Goal: Complete application form

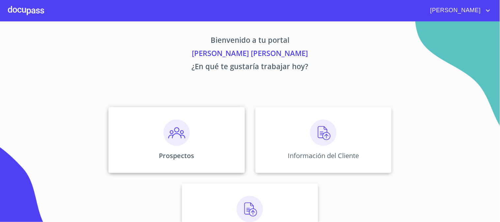
click at [170, 129] on img at bounding box center [176, 133] width 26 height 26
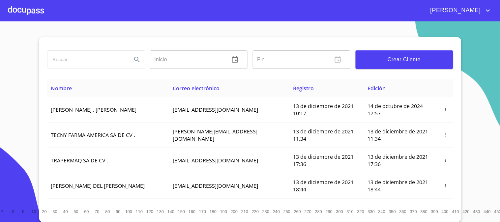
click at [400, 57] on span "Crear Cliente" at bounding box center [404, 59] width 87 height 9
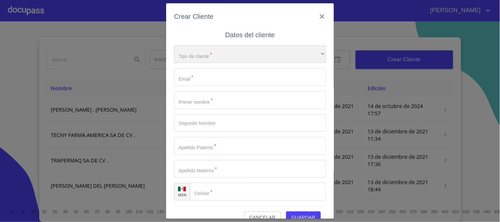
click at [219, 50] on div "​" at bounding box center [250, 54] width 152 height 18
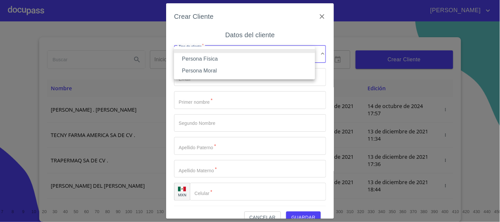
click at [222, 60] on li "Persona Física" at bounding box center [244, 59] width 141 height 12
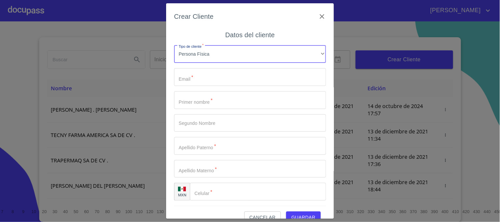
click at [223, 75] on input "Tipo de cliente   *" at bounding box center [250, 77] width 152 height 18
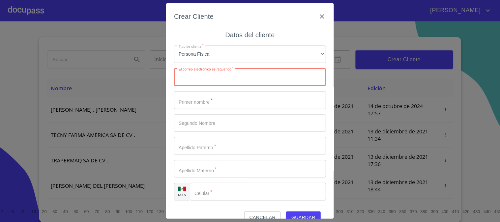
click at [231, 85] on input "Tipo de cliente   *" at bounding box center [250, 77] width 152 height 18
paste input "[EMAIL_ADDRESS][US_STATE][DOMAIN_NAME]"
type input "[EMAIL_ADDRESS][US_STATE][DOMAIN_NAME]"
click at [212, 104] on input "Tipo de cliente   *" at bounding box center [250, 100] width 152 height 18
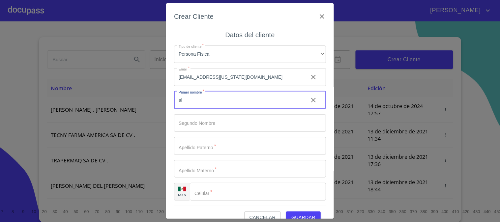
type input "a"
type input "ALMA"
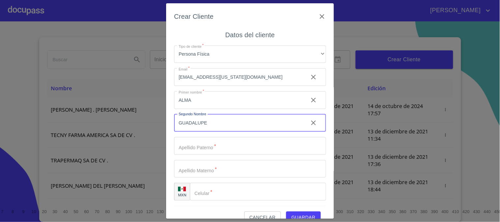
type input "GUADALUPE"
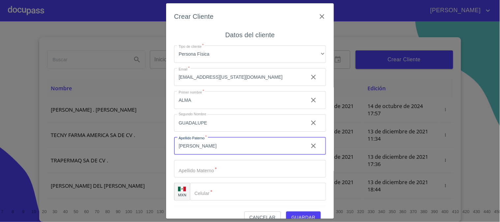
type input "[PERSON_NAME]"
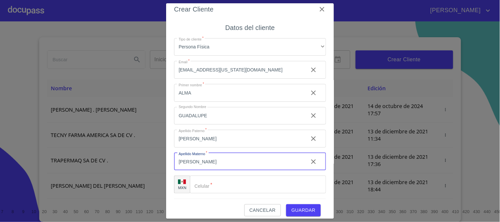
scroll to position [13, 0]
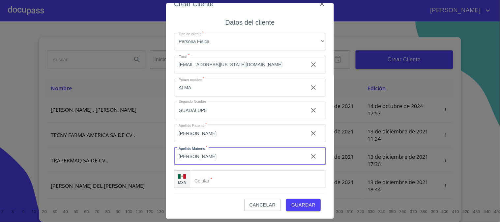
type input "[PERSON_NAME]"
click at [229, 175] on input "Tipo de cliente   *" at bounding box center [258, 179] width 136 height 18
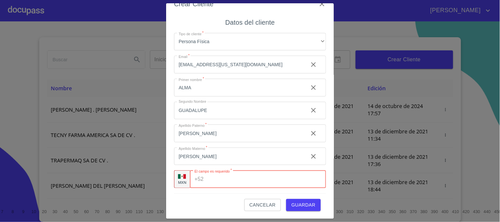
click at [221, 179] on input "Tipo de cliente   *" at bounding box center [266, 179] width 120 height 18
paste input "[PHONE_NUMBER]"
type input "[PHONE_NUMBER]"
click at [306, 202] on span "Guardar" at bounding box center [303, 205] width 24 height 8
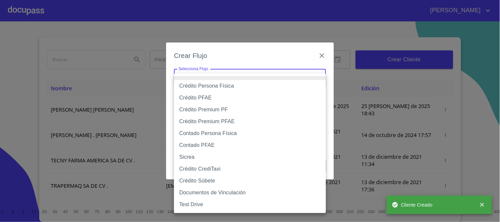
click at [246, 80] on body "[PERSON_NAME] ​ Fin ​ Crear Cliente Nombre Correo electrónico Registro Edición …" at bounding box center [250, 111] width 500 height 222
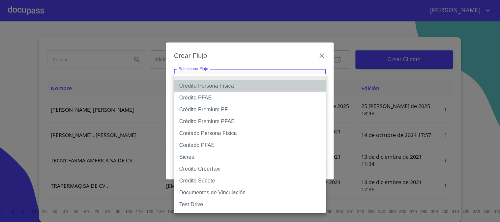
click at [246, 88] on li "Crédito Persona Física" at bounding box center [250, 86] width 152 height 12
type input "61b033e49b8c202ad5bb7912"
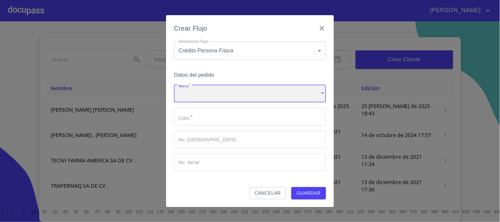
click at [242, 94] on div "​" at bounding box center [250, 94] width 152 height 18
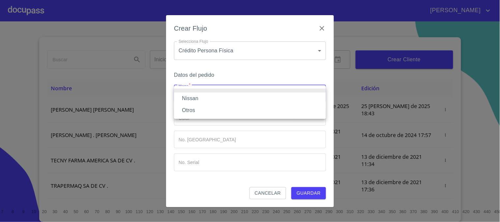
click at [243, 98] on li "Nissan" at bounding box center [250, 99] width 152 height 12
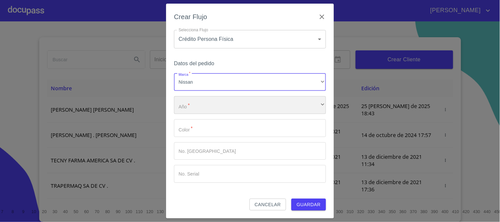
click at [245, 104] on div "​" at bounding box center [250, 105] width 152 height 18
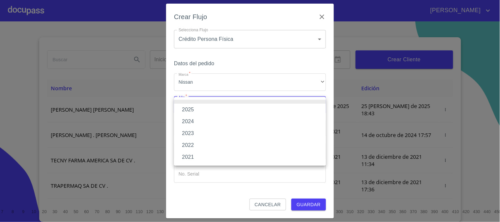
click at [245, 109] on li "2025" at bounding box center [250, 110] width 152 height 12
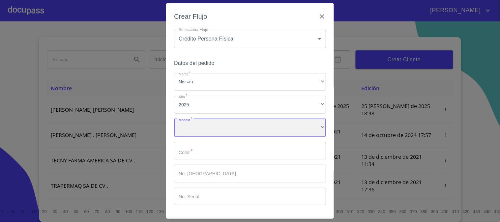
click at [245, 127] on div "​" at bounding box center [250, 128] width 152 height 18
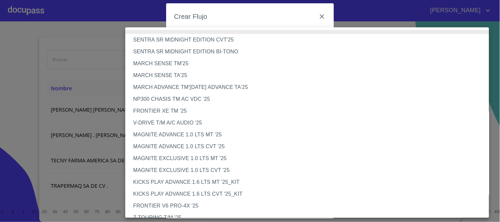
scroll to position [166, 0]
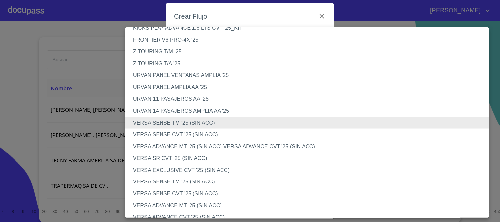
click at [215, 181] on li "VERSA SENSE TM '25 (SIN ACC)" at bounding box center [309, 182] width 369 height 12
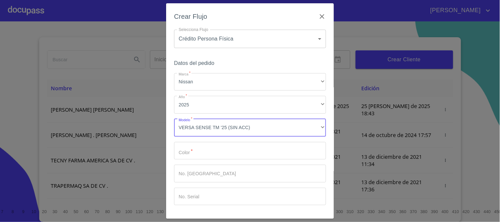
click at [214, 156] on input "Marca   *" at bounding box center [250, 151] width 152 height 18
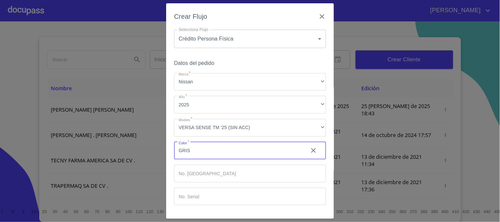
scroll to position [22, 0]
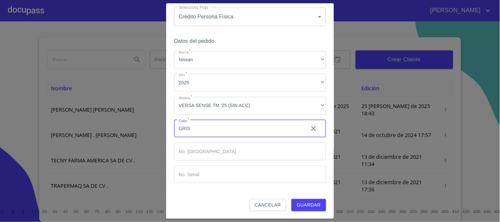
type input "GRIS"
click at [306, 205] on span "Guardar" at bounding box center [308, 205] width 24 height 8
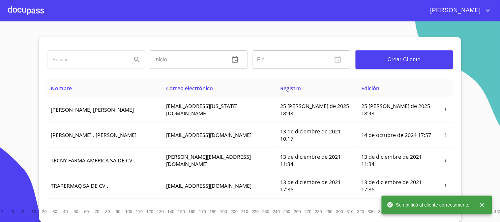
click at [20, 11] on div at bounding box center [26, 10] width 36 height 21
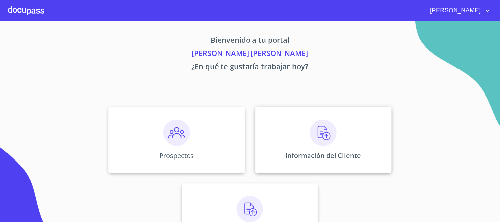
click at [316, 136] on img at bounding box center [323, 133] width 26 height 26
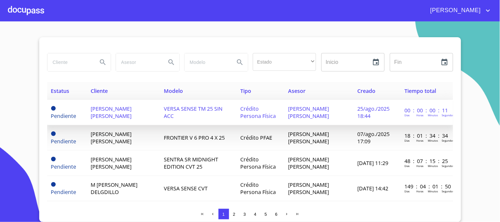
click at [103, 105] on span "[PERSON_NAME] [PERSON_NAME]" at bounding box center [111, 112] width 41 height 14
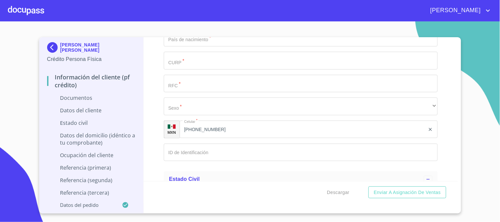
scroll to position [988, 0]
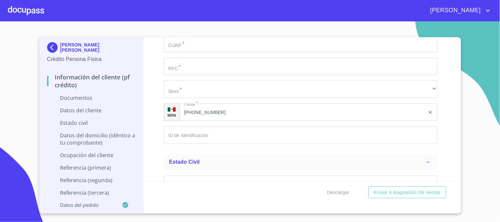
click at [210, 132] on input "Documento de identificación   *" at bounding box center [301, 135] width 274 height 18
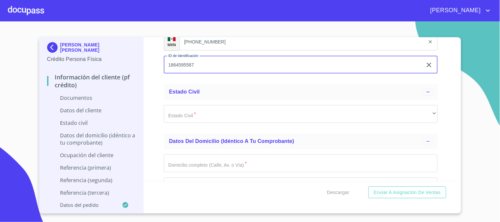
scroll to position [1061, 0]
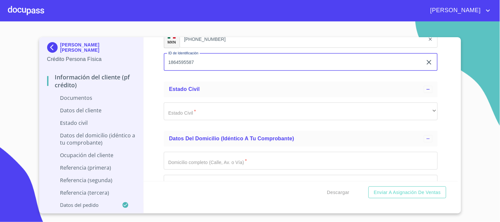
type input "1864595587"
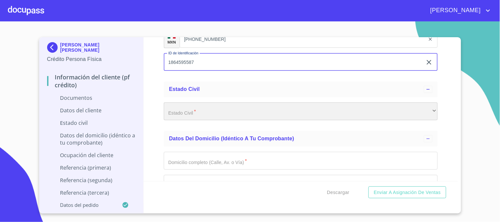
click at [310, 109] on div "​" at bounding box center [301, 111] width 274 height 18
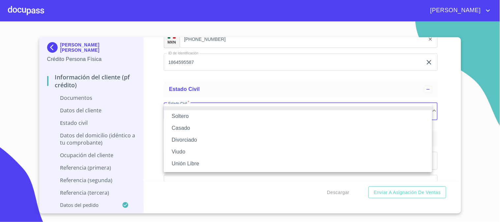
click at [292, 113] on li "Soltero" at bounding box center [298, 116] width 268 height 12
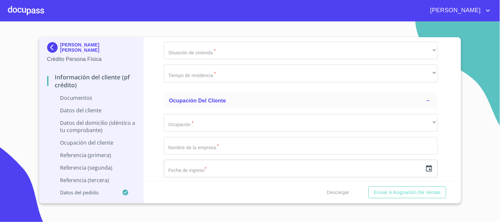
scroll to position [1391, 0]
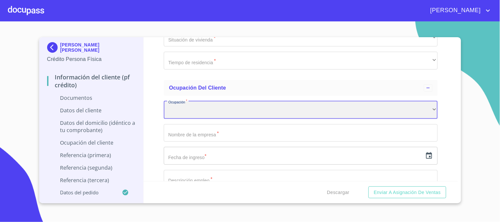
click at [221, 113] on div "​" at bounding box center [301, 110] width 274 height 18
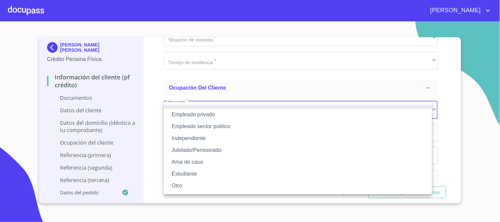
click at [221, 138] on li "Independiente" at bounding box center [298, 138] width 268 height 12
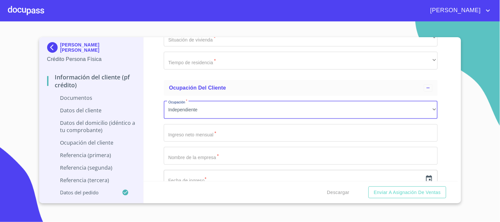
click at [218, 129] on input "Documento de identificación   *" at bounding box center [301, 133] width 274 height 18
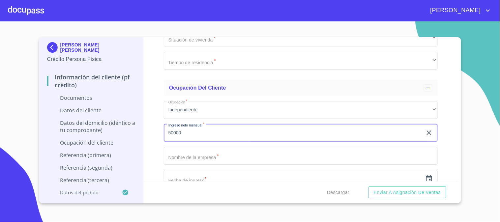
type input "50000"
click at [348, 159] on input "Documento de identificación   *" at bounding box center [301, 156] width 274 height 18
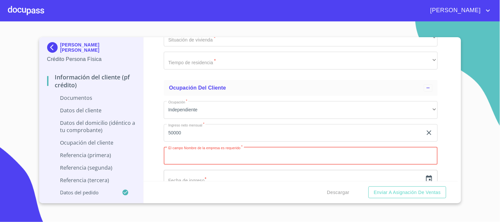
click at [218, 156] on input "Documento de identificación   *" at bounding box center [301, 156] width 274 height 18
paste input "50000.00"
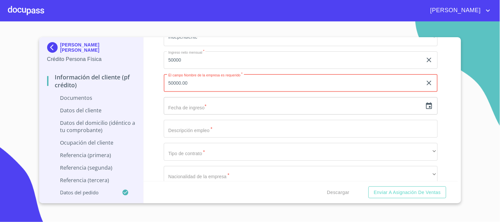
scroll to position [1464, 0]
type input "50000.00"
click at [426, 106] on icon "button" at bounding box center [429, 105] width 6 height 7
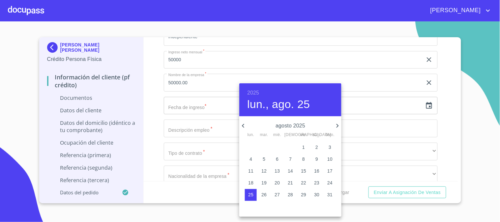
click at [254, 91] on h6 "2025" at bounding box center [253, 92] width 12 height 9
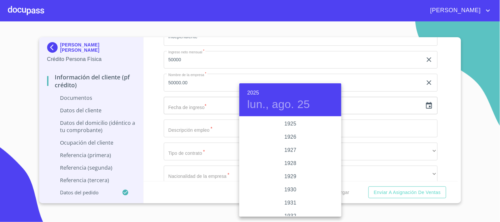
scroll to position [1278, 0]
click at [292, 126] on div "2022" at bounding box center [290, 123] width 102 height 13
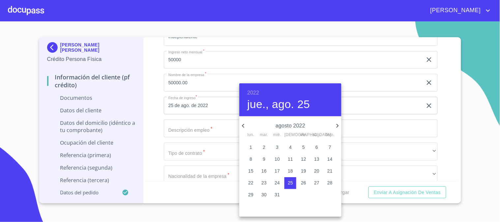
click at [337, 126] on icon "button" at bounding box center [337, 126] width 8 height 8
click at [317, 149] on p "1" at bounding box center [316, 147] width 3 height 7
type input "1 de oct. de 2022"
click at [151, 136] on div at bounding box center [250, 111] width 500 height 222
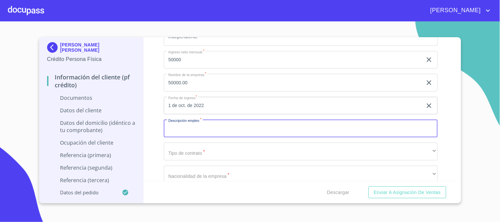
click at [193, 129] on input "Documento de identificación   *" at bounding box center [301, 129] width 274 height 18
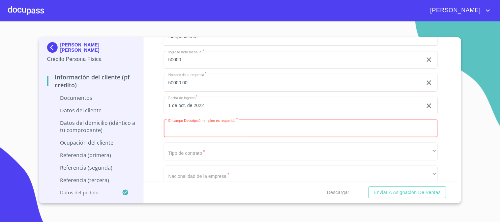
click at [263, 129] on input "Documento de identificación   *" at bounding box center [301, 129] width 274 height 18
type input "C"
type input "P"
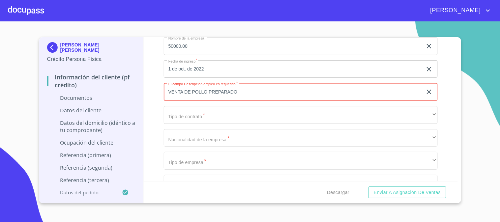
type input "VENTA DE POLLO PREPARADO"
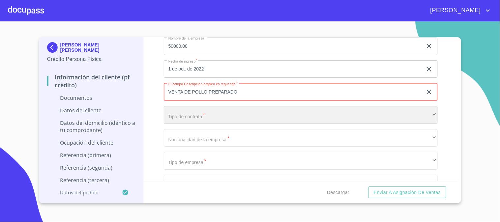
click at [259, 120] on div "​" at bounding box center [301, 115] width 274 height 18
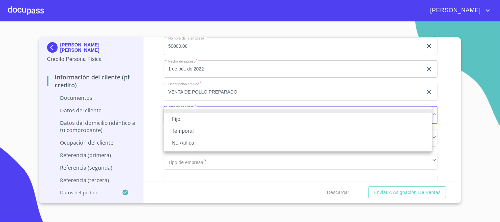
click at [257, 122] on li "Fijo" at bounding box center [298, 119] width 268 height 12
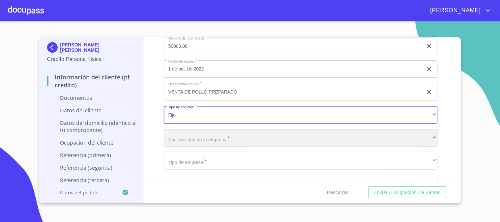
click at [257, 133] on div "​" at bounding box center [301, 138] width 274 height 18
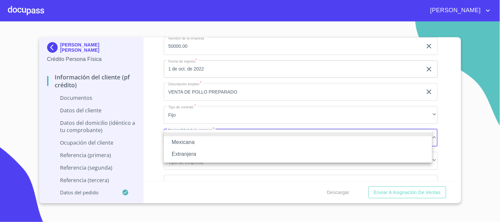
click at [254, 144] on li "Mexicana" at bounding box center [298, 142] width 268 height 12
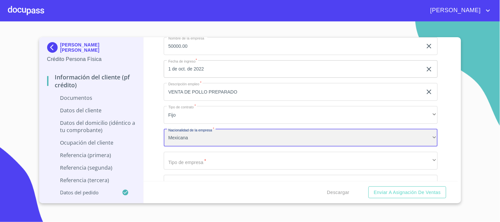
scroll to position [1537, 0]
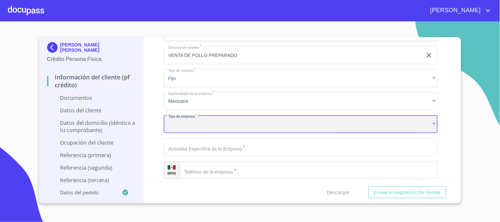
click at [249, 130] on div "​" at bounding box center [301, 124] width 274 height 18
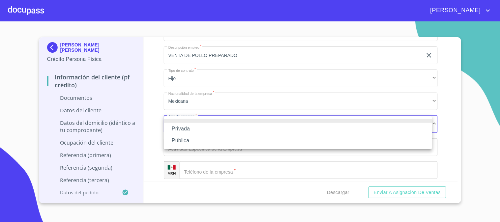
click at [249, 137] on li "Pública" at bounding box center [298, 141] width 268 height 12
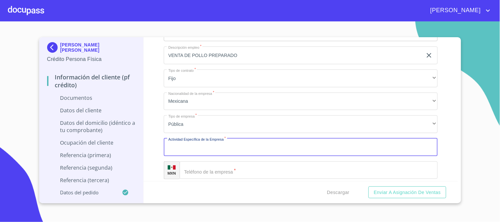
click at [253, 149] on input "Documento de identificación   *" at bounding box center [301, 147] width 274 height 18
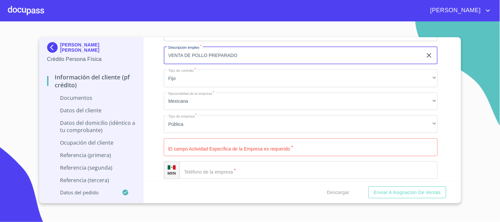
drag, startPoint x: 261, startPoint y: 55, endPoint x: 156, endPoint y: 51, distance: 105.2
click at [156, 51] on div "Información del cliente (PF crédito) Documentos Documento de identificación   *…" at bounding box center [301, 109] width 314 height 144
click at [241, 148] on input "Documento de identificación   *" at bounding box center [301, 147] width 274 height 18
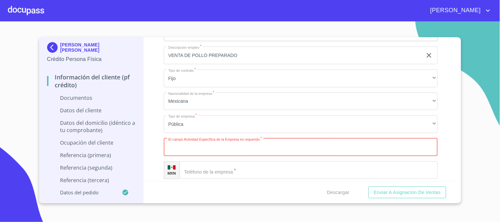
paste input "VENTA DE POLLO PREPARADO"
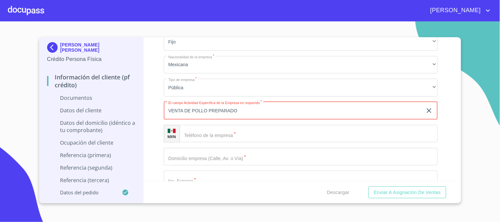
type input "VENTA DE POLLO PREPARADO"
click at [239, 134] on input "Documento de identificación   *" at bounding box center [309, 134] width 258 height 18
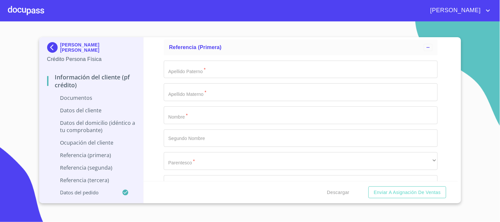
scroll to position [1866, 0]
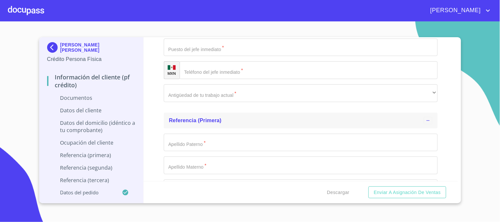
type input "[PHONE_NUMBER]"
click at [265, 115] on div "Referencia (primera)" at bounding box center [301, 121] width 274 height 16
click at [286, 142] on div "Referencia (segunda)" at bounding box center [296, 142] width 255 height 8
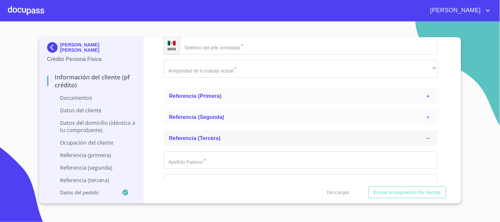
scroll to position [1903, 0]
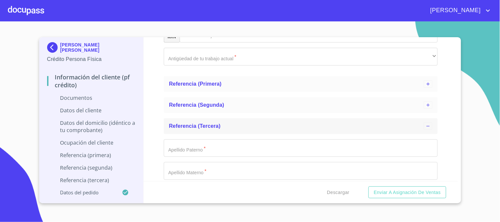
click at [197, 124] on span "Referencia (tercera)" at bounding box center [195, 126] width 52 height 6
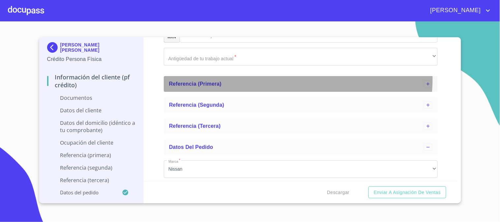
click at [254, 78] on div "Referencia (primera)" at bounding box center [301, 84] width 274 height 16
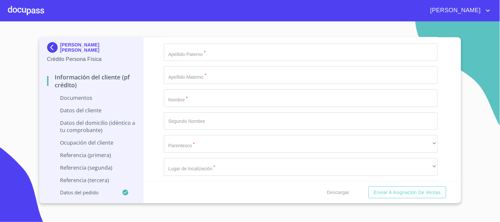
scroll to position [1939, 0]
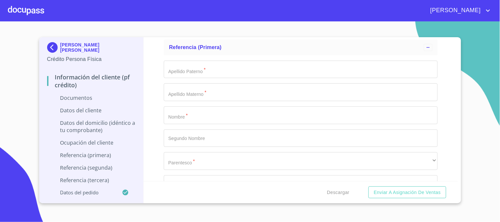
click at [261, 119] on input "Documento de identificación   *" at bounding box center [301, 115] width 274 height 18
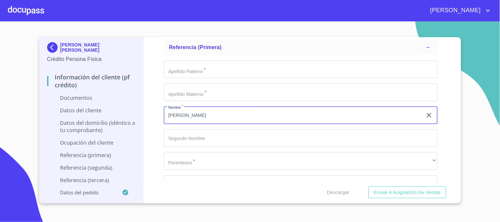
type input "[PERSON_NAME]"
click at [254, 70] on input "Documento de identificación   *" at bounding box center [301, 70] width 274 height 18
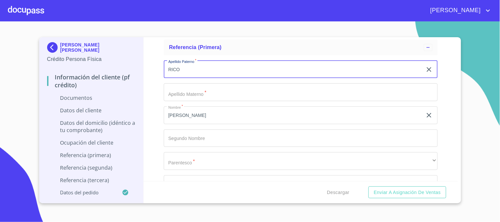
type input "RICO"
click at [245, 91] on input "Documento de identificación   *" at bounding box center [301, 92] width 274 height 18
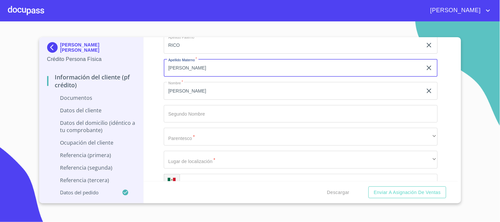
scroll to position [1976, 0]
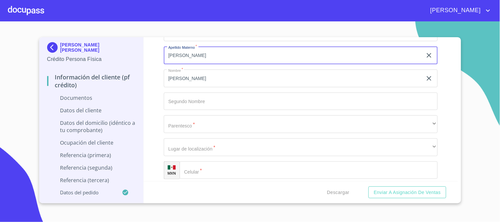
type input "[PERSON_NAME]"
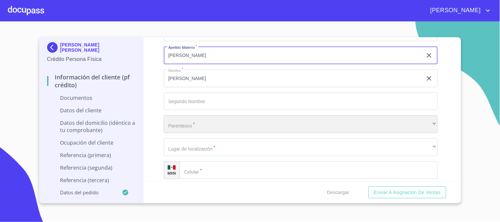
click at [253, 126] on div "​" at bounding box center [301, 124] width 274 height 18
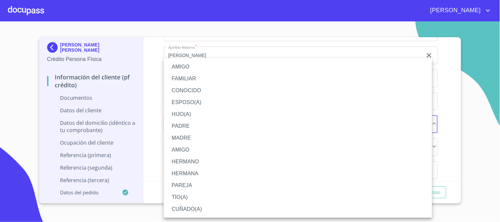
click at [188, 81] on li "FAMILIAR" at bounding box center [298, 79] width 268 height 12
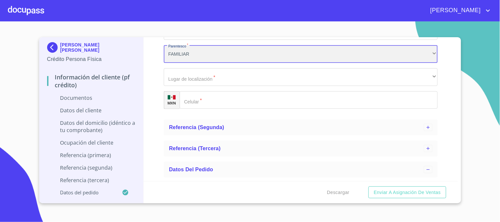
scroll to position [2050, 0]
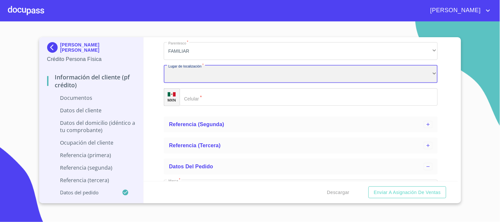
click at [222, 72] on div "​" at bounding box center [301, 74] width 274 height 18
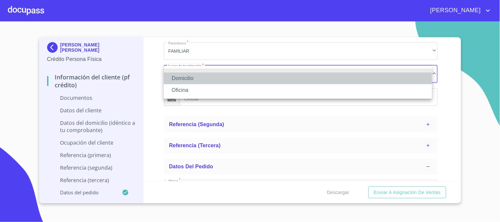
click at [221, 77] on li "Domicilio" at bounding box center [298, 78] width 268 height 12
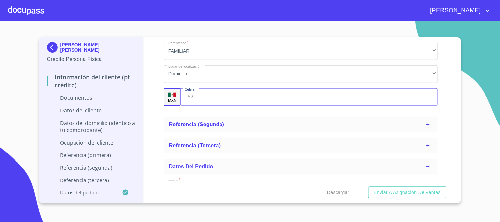
click at [225, 93] on input "Documento de identificación   *" at bounding box center [316, 97] width 241 height 18
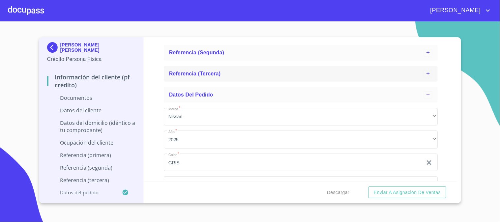
scroll to position [2123, 0]
type input "[PHONE_NUMBER]"
click at [214, 53] on span "Referencia (segunda)" at bounding box center [196, 51] width 55 height 6
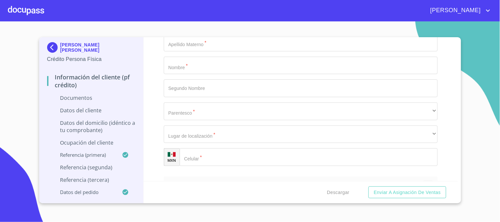
scroll to position [2159, 0]
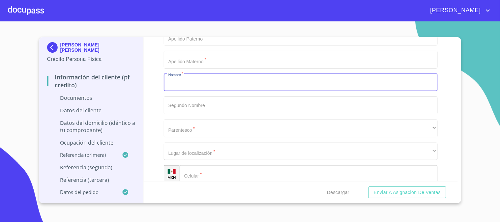
click at [229, 84] on input "Documento de identificación   *" at bounding box center [301, 83] width 274 height 18
type input "[PERSON_NAME]"
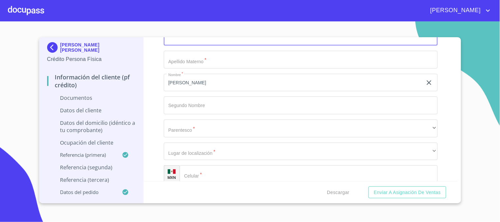
click at [215, 42] on input "Documento de identificación   *" at bounding box center [301, 37] width 274 height 18
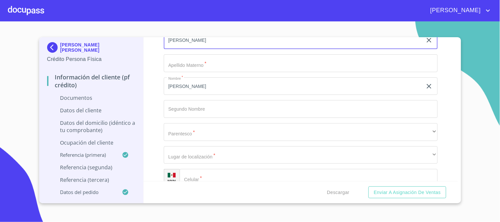
type input "[PERSON_NAME]"
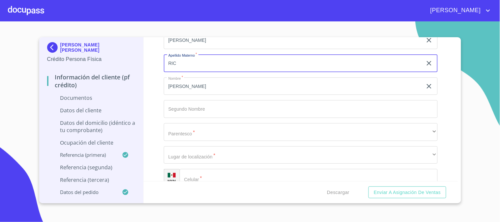
type input "RICO"
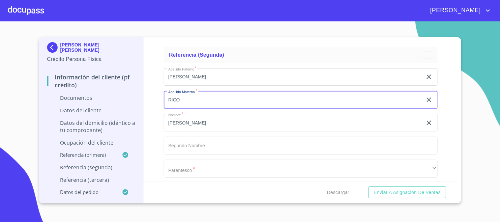
click at [188, 98] on input "RICO" at bounding box center [293, 100] width 259 height 18
click at [194, 77] on input "[PERSON_NAME]" at bounding box center [293, 77] width 259 height 18
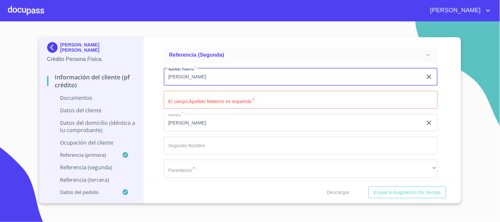
click at [194, 77] on input "[PERSON_NAME]" at bounding box center [293, 77] width 259 height 18
type input "RICO"
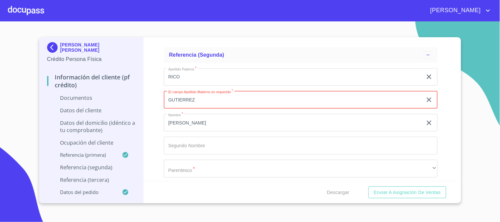
scroll to position [2156, 0]
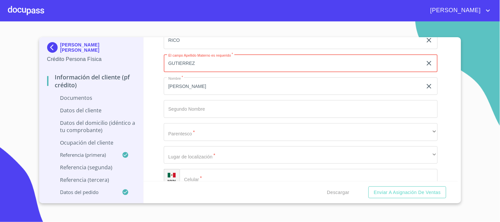
type input "GUTIERREZ"
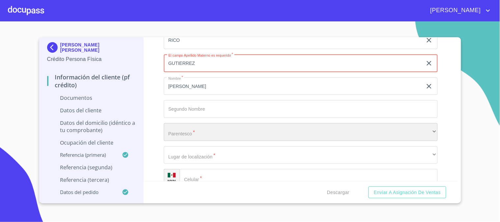
click at [206, 130] on div "​" at bounding box center [301, 132] width 274 height 18
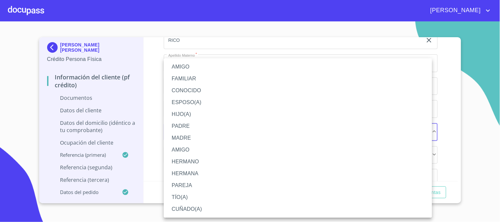
click at [216, 212] on li "CUÑADO(A)" at bounding box center [298, 209] width 268 height 12
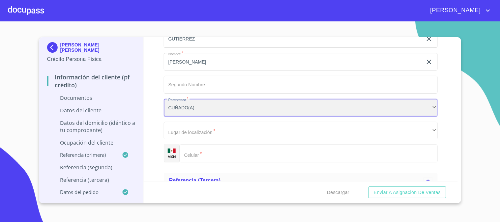
scroll to position [2192, 0]
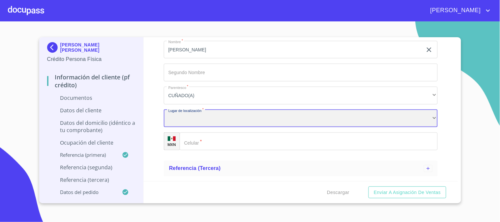
click at [213, 115] on div "​" at bounding box center [301, 119] width 274 height 18
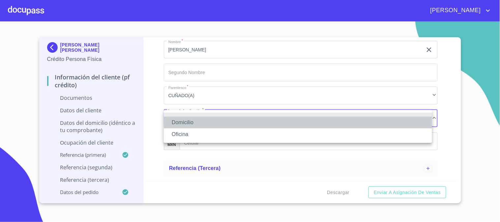
click at [215, 120] on li "Domicilio" at bounding box center [298, 123] width 268 height 12
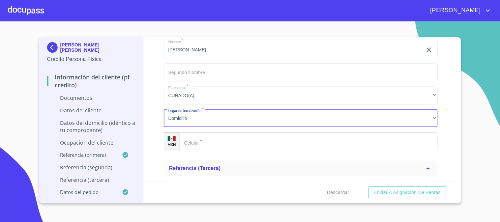
click at [227, 140] on input "Documento de identificación   *" at bounding box center [309, 141] width 258 height 18
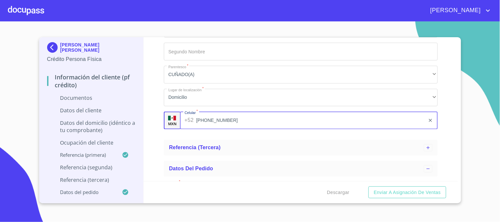
scroll to position [2265, 0]
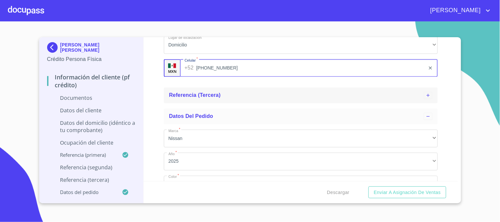
type input "[PHONE_NUMBER]"
click at [216, 100] on div "Referencia (tercera)" at bounding box center [301, 96] width 274 height 16
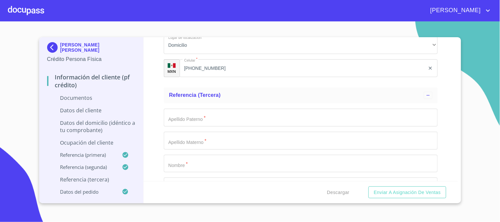
scroll to position [2339, 0]
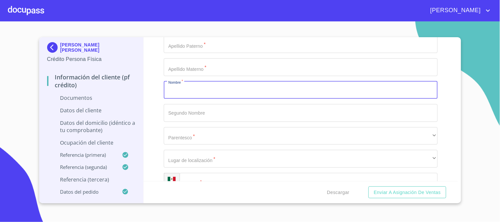
click at [209, 96] on input "Documento de identificación   *" at bounding box center [301, 90] width 274 height 18
type input "LILIANA"
click at [218, 46] on input "Documento de identificación   *" at bounding box center [301, 44] width 274 height 18
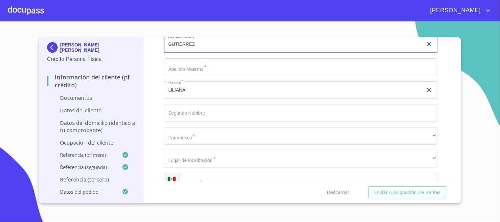
type input "GUTIERREZ"
click at [220, 66] on input "Documento de identificación   *" at bounding box center [301, 67] width 274 height 18
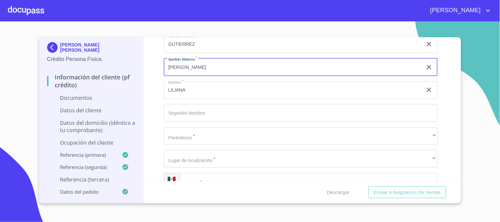
click at [170, 67] on input "[PERSON_NAME]" at bounding box center [293, 67] width 259 height 18
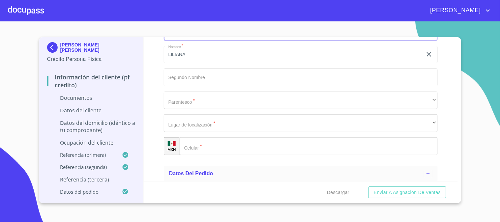
scroll to position [2375, 0]
type input "[PERSON_NAME]"
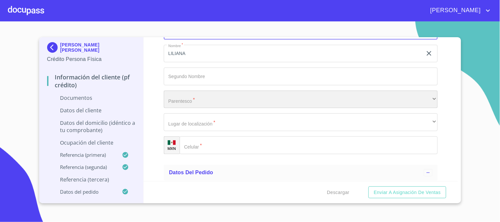
click at [197, 97] on div "​" at bounding box center [301, 100] width 274 height 18
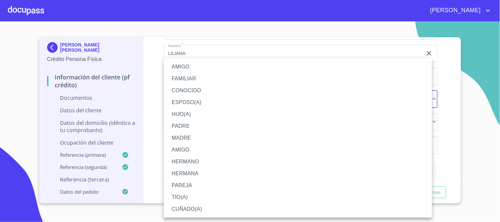
click at [194, 81] on li "FAMILIAR" at bounding box center [298, 79] width 268 height 12
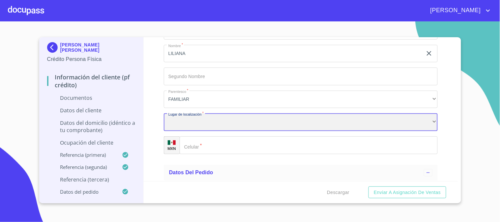
click at [209, 126] on div "​" at bounding box center [301, 122] width 274 height 18
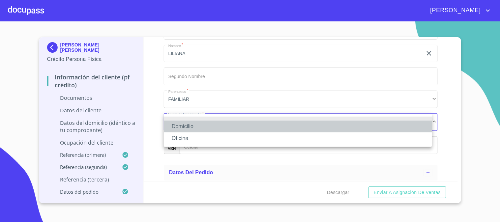
click at [209, 126] on li "Domicilio" at bounding box center [298, 127] width 268 height 12
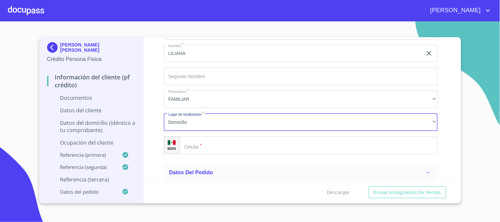
click at [223, 142] on input "Documento de identificación   *" at bounding box center [309, 145] width 258 height 18
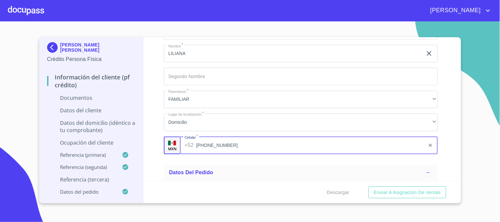
type input "[PHONE_NUMBER]"
click at [146, 131] on div "Información del cliente (PF crédito) Documentos Documento de identificación   *…" at bounding box center [301, 109] width 314 height 144
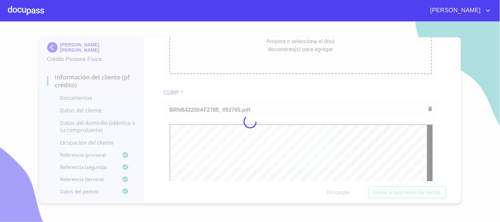
scroll to position [0, 0]
click at [137, 143] on div at bounding box center [250, 121] width 500 height 201
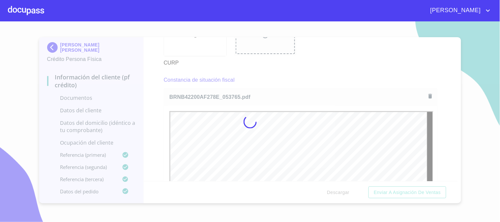
drag, startPoint x: 165, startPoint y: 101, endPoint x: 169, endPoint y: 107, distance: 7.9
click at [165, 101] on div at bounding box center [250, 121] width 500 height 201
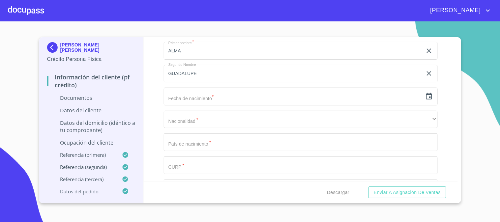
scroll to position [1427, 0]
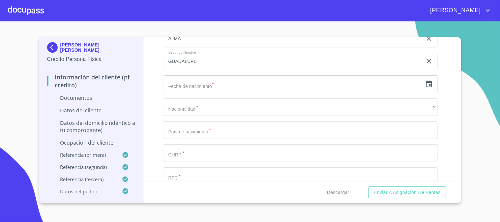
click at [425, 83] on icon "button" at bounding box center [429, 84] width 8 height 8
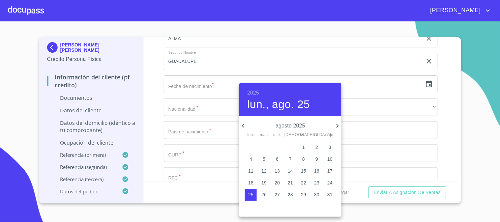
click at [255, 90] on h6 "2025" at bounding box center [253, 92] width 12 height 9
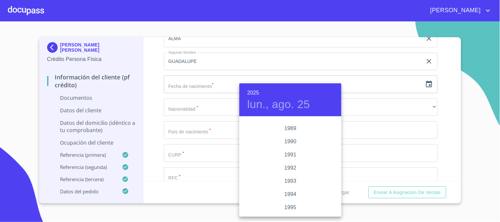
scroll to position [875, 0]
click at [296, 167] on div "1995" at bounding box center [290, 170] width 102 height 13
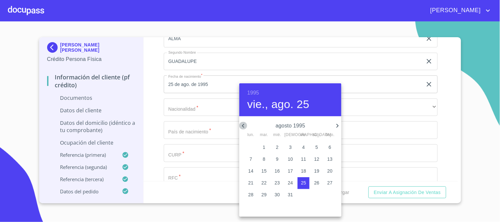
click at [241, 124] on icon "button" at bounding box center [243, 126] width 8 height 8
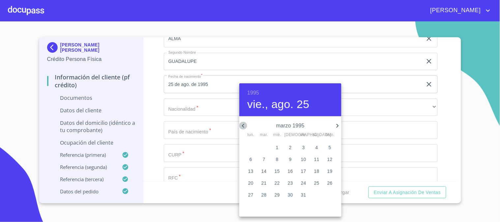
click at [241, 124] on icon "button" at bounding box center [243, 126] width 8 height 8
click at [265, 170] on p "14" at bounding box center [263, 171] width 5 height 7
type input "14 de feb. de 1995"
click at [171, 104] on div at bounding box center [250, 111] width 500 height 222
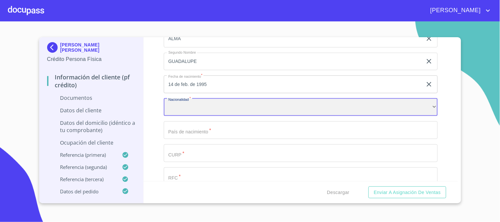
click at [195, 99] on div "​" at bounding box center [301, 107] width 274 height 18
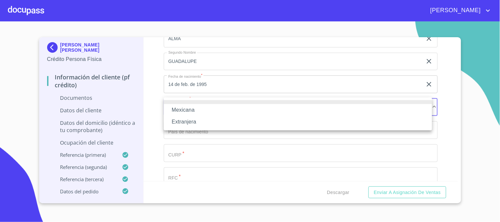
click at [199, 112] on li "Mexicana" at bounding box center [298, 110] width 268 height 12
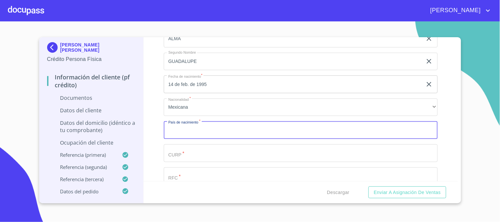
click at [202, 127] on input "Documento de identificación   *" at bounding box center [301, 130] width 274 height 18
type input "[GEOGRAPHIC_DATA]"
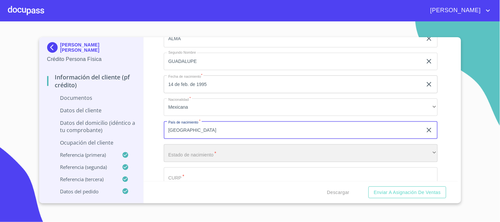
click at [193, 152] on div "​" at bounding box center [301, 153] width 274 height 18
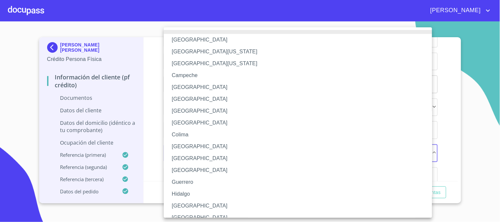
click at [188, 205] on li "[GEOGRAPHIC_DATA]" at bounding box center [301, 206] width 274 height 12
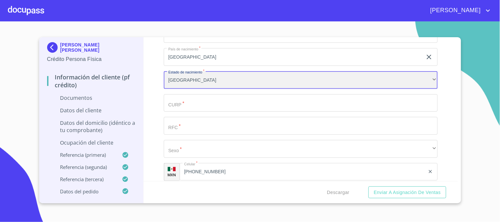
scroll to position [1464, 0]
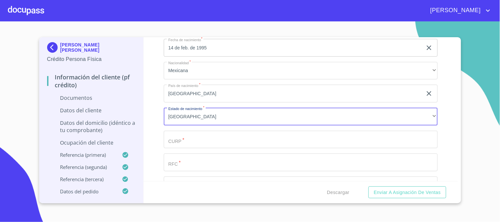
click at [204, 137] on input "Documento de identificación   *" at bounding box center [301, 140] width 274 height 18
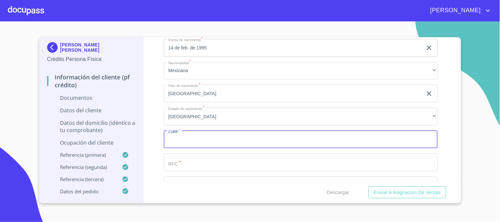
paste input "NAGA950114MJCJNL01"
type input "NAGA950114MJCJNL01"
click at [205, 161] on input "Documento de identificación   *" at bounding box center [301, 162] width 274 height 18
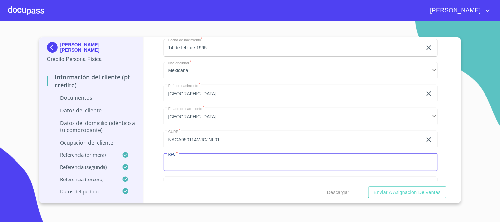
paste input "NAGA950114MJCJNL01"
drag, startPoint x: 232, startPoint y: 159, endPoint x: 198, endPoint y: 159, distance: 34.3
click at [198, 159] on input "NAGA950114MJCJNL01" at bounding box center [293, 162] width 259 height 18
click at [216, 162] on input "NAGA950114" at bounding box center [293, 162] width 259 height 18
paste input "861"
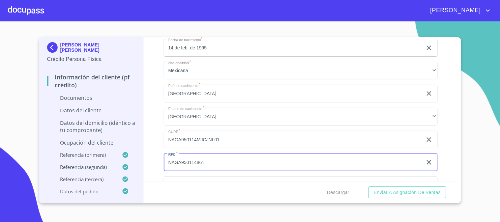
scroll to position [1537, 0]
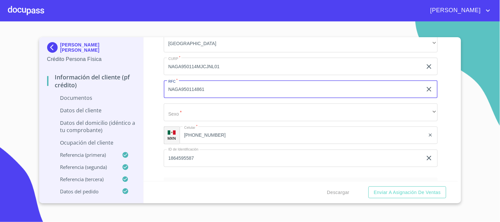
type input "NAGA950114861"
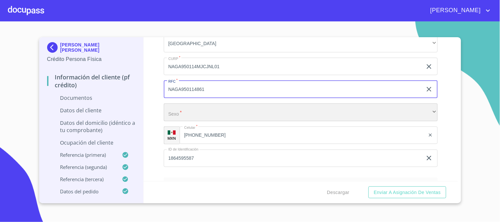
click at [208, 111] on div "​" at bounding box center [301, 112] width 274 height 18
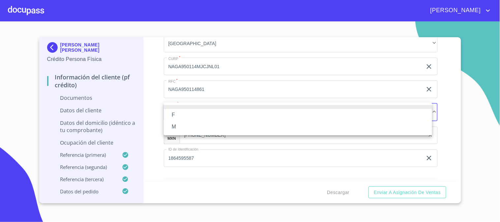
click at [211, 119] on li "F" at bounding box center [298, 115] width 268 height 12
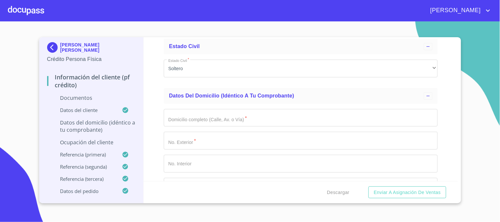
scroll to position [1720, 0]
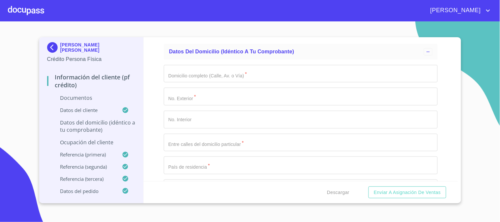
click at [213, 76] on input "Documento de identificación   *" at bounding box center [301, 74] width 274 height 18
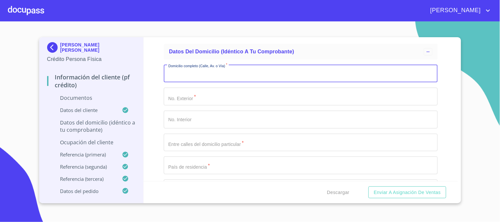
paste input "BLVR [GEOGRAPHIC_DATA]"
type input "BLVR [GEOGRAPHIC_DATA]"
click at [221, 101] on input "Documento de identificación   *" at bounding box center [301, 97] width 274 height 18
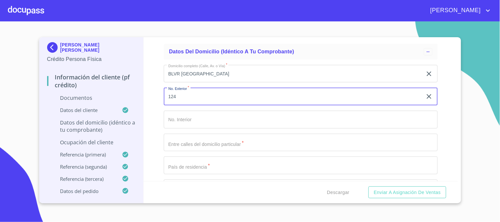
type input "124"
click at [217, 136] on input "Documento de identificación   *" at bounding box center [301, 143] width 274 height 18
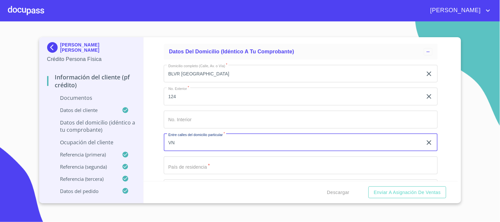
type input "V"
click at [174, 140] on input "SSN Y SN" at bounding box center [293, 143] width 259 height 18
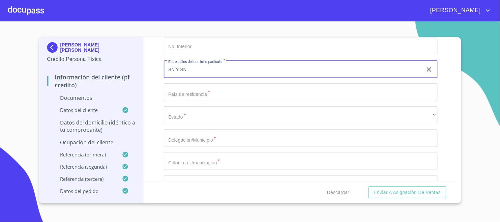
type input "SN Y SN"
click at [209, 89] on input "Documento de identificación   *" at bounding box center [301, 92] width 274 height 18
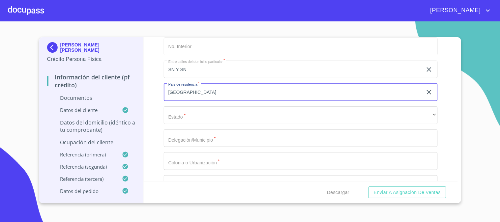
type input "[GEOGRAPHIC_DATA]"
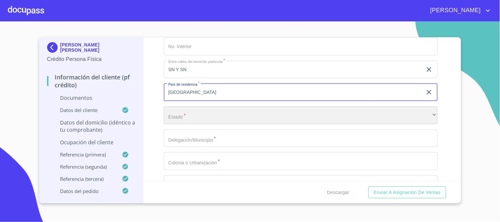
click at [173, 117] on div "​" at bounding box center [301, 115] width 274 height 18
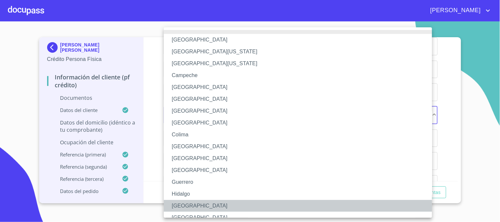
click at [185, 205] on li "[GEOGRAPHIC_DATA]" at bounding box center [301, 206] width 274 height 12
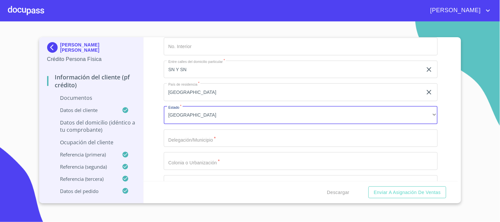
click at [202, 138] on input "Documento de identificación   *" at bounding box center [301, 138] width 274 height 18
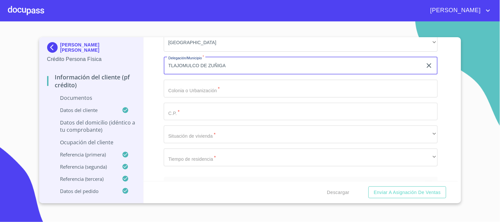
scroll to position [1866, 0]
type input "TLAJOMULCO DE ZUÑIGA"
click at [198, 87] on input "Documento de identificación   *" at bounding box center [301, 88] width 274 height 18
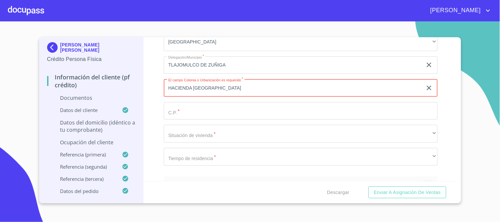
type input "HACIENDA [GEOGRAPHIC_DATA]"
click at [236, 104] on input "Documento de identificación   *" at bounding box center [301, 111] width 274 height 18
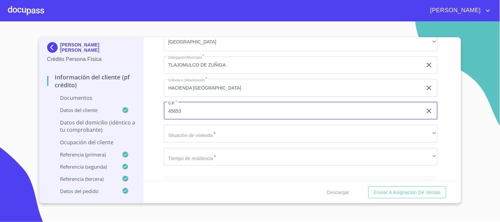
scroll to position [1903, 0]
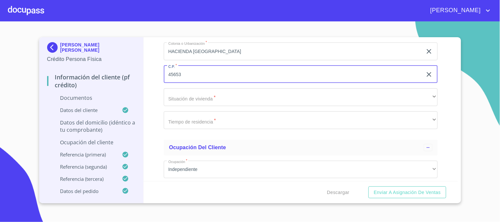
type input "45653"
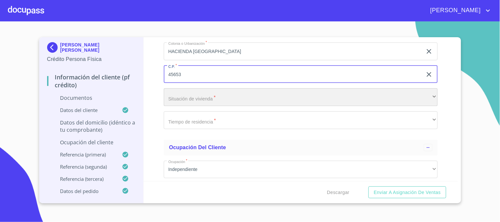
click at [221, 98] on div "​" at bounding box center [301, 97] width 274 height 18
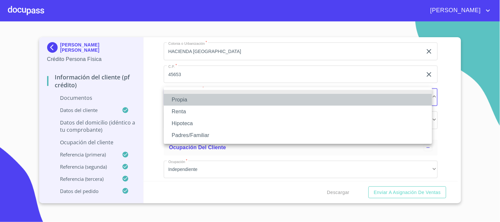
click at [221, 98] on li "Propia" at bounding box center [298, 100] width 268 height 12
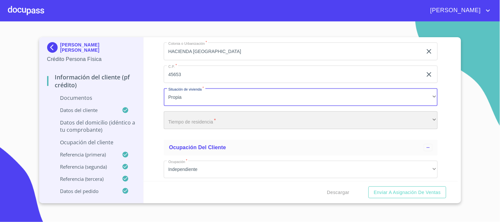
click at [225, 113] on div "​" at bounding box center [301, 120] width 274 height 18
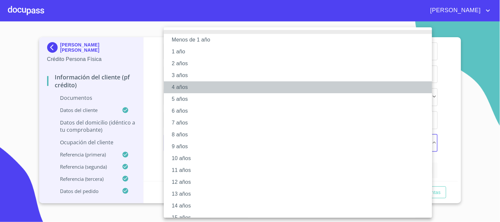
click at [210, 81] on li "4 años" at bounding box center [301, 87] width 274 height 12
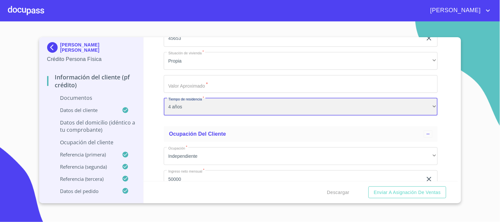
scroll to position [1939, 0]
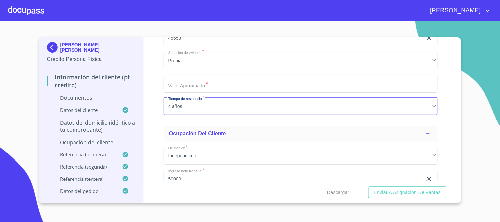
click at [247, 80] on input "Documento de identificación   *" at bounding box center [301, 84] width 274 height 18
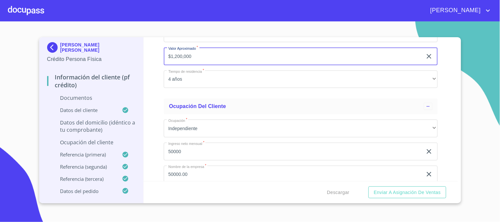
scroll to position [1976, 0]
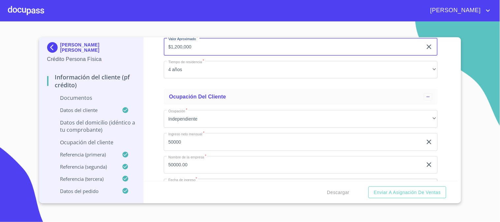
type input "$1,200,000"
click at [159, 89] on div "Información del cliente (PF crédito) Documentos Documento de identificación   *…" at bounding box center [301, 109] width 314 height 144
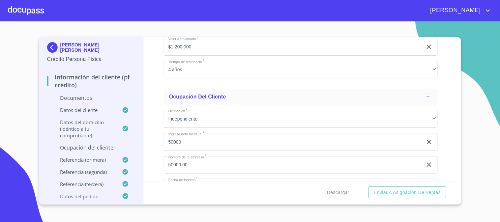
click at [106, 145] on p "Ocupación del Cliente" at bounding box center [91, 147] width 89 height 7
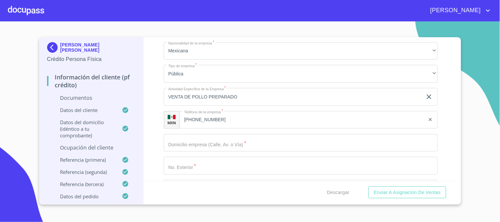
scroll to position [331, 0]
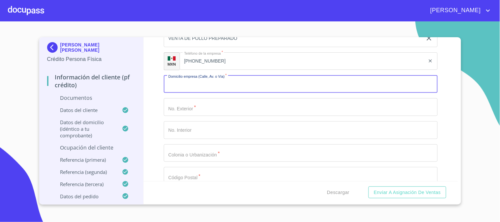
click at [244, 86] on input "Ocupación   *" at bounding box center [301, 84] width 274 height 18
type input "BLVR [GEOGRAPHIC_DATA]"
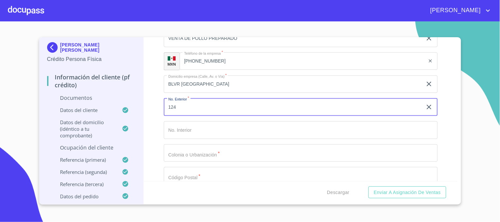
type input "124"
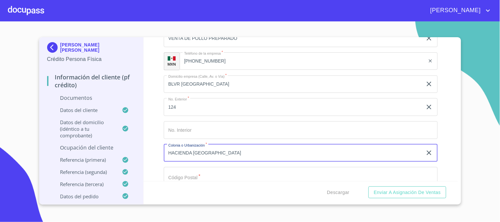
type input "HACIENDA [GEOGRAPHIC_DATA]"
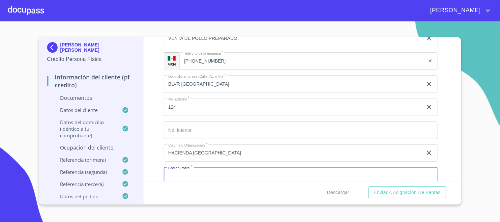
scroll to position [335, 0]
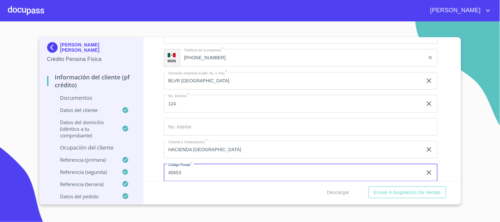
type input "45653"
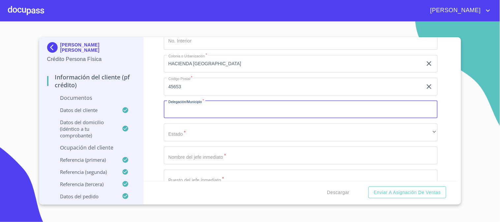
click at [233, 112] on input "Ocupación   *" at bounding box center [301, 110] width 274 height 18
type input "TLAJOMULCO DE ZUÑIGA"
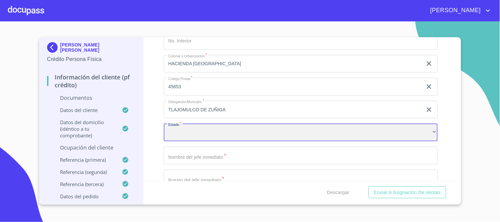
click at [234, 129] on div "​" at bounding box center [301, 133] width 274 height 18
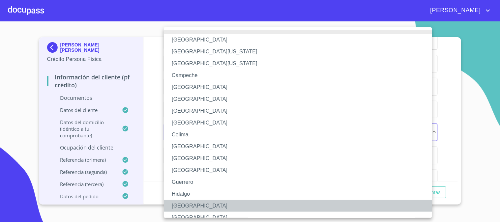
click at [199, 205] on li "[GEOGRAPHIC_DATA]" at bounding box center [301, 206] width 274 height 12
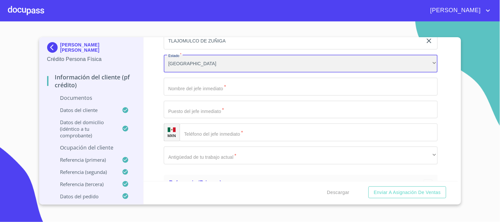
scroll to position [494, 0]
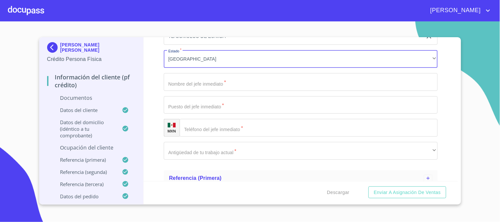
click at [227, 80] on input "Ocupación   *" at bounding box center [301, 82] width 274 height 18
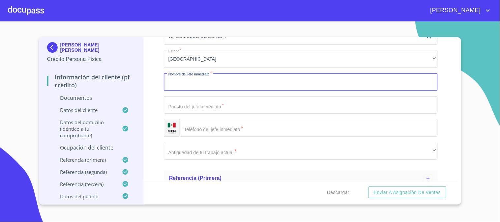
type input "N"
type input "EL MISMO"
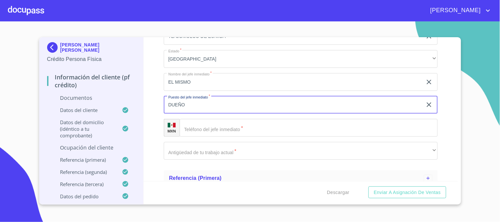
type input "DUEÑO"
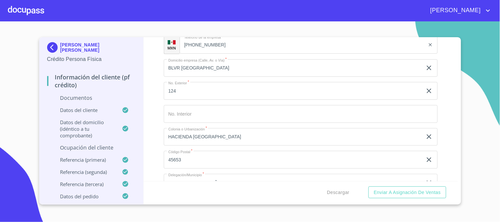
scroll to position [311, 0]
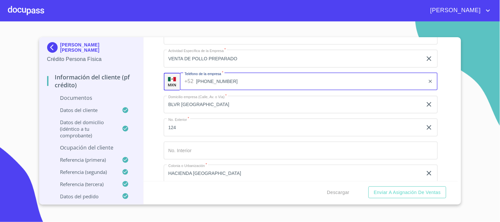
drag, startPoint x: 228, startPoint y: 81, endPoint x: 188, endPoint y: 77, distance: 40.1
click at [188, 77] on div "[PHONE_NUMBER] ​" at bounding box center [309, 82] width 258 height 18
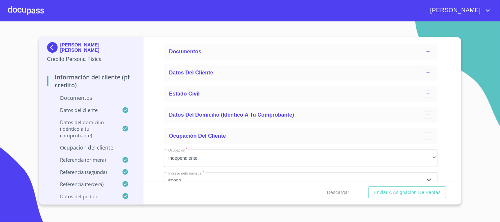
scroll to position [18, 0]
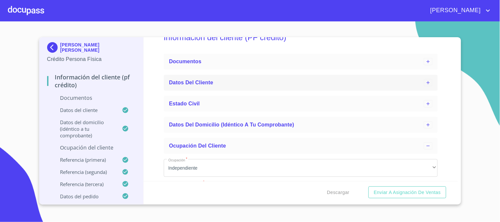
click at [211, 84] on span "Datos del cliente" at bounding box center [191, 83] width 44 height 6
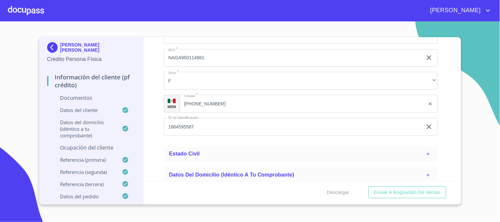
scroll to position [274, 0]
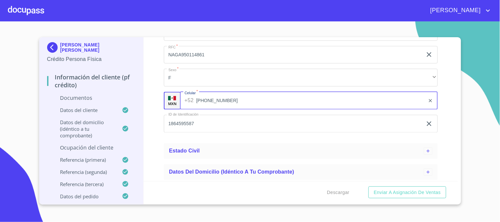
drag, startPoint x: 221, startPoint y: 102, endPoint x: 194, endPoint y: 101, distance: 27.4
click at [194, 101] on div "[PHONE_NUMBER] ​" at bounding box center [309, 101] width 258 height 18
click at [232, 101] on input "[PHONE_NUMBER]" at bounding box center [310, 101] width 229 height 18
click at [231, 101] on input "[PHONE_NUMBER]" at bounding box center [310, 101] width 229 height 18
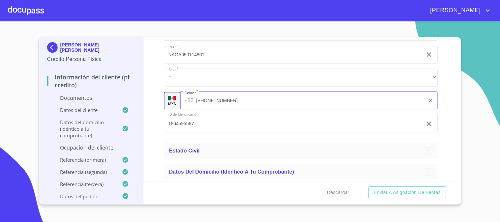
drag, startPoint x: 231, startPoint y: 101, endPoint x: 197, endPoint y: 103, distance: 34.0
click at [197, 103] on input "[PHONE_NUMBER]" at bounding box center [310, 101] width 229 height 18
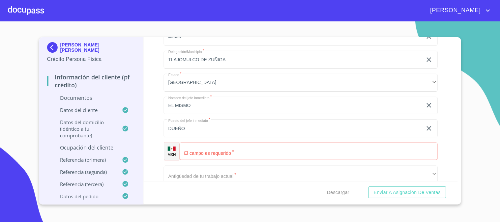
scroll to position [787, 0]
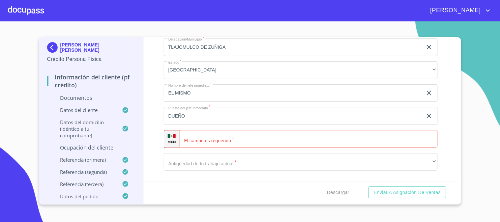
click at [216, 138] on input "Apellido Paterno   *" at bounding box center [309, 139] width 258 height 18
paste input "[PHONE_NUMBER]"
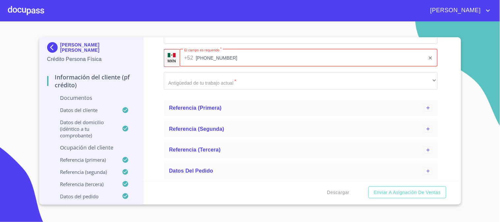
type input "[PHONE_NUMBER]"
click at [155, 91] on div "Información del cliente (PF crédito) Documentos Datos del cliente Apellido [PER…" at bounding box center [301, 109] width 314 height 144
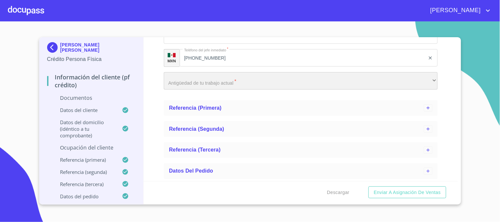
click at [185, 84] on div "​" at bounding box center [301, 81] width 274 height 18
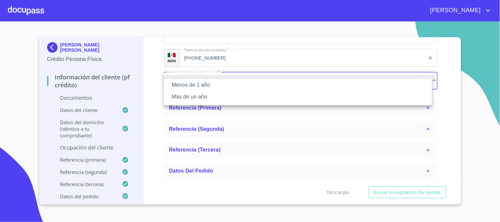
click at [199, 98] on li "Más de un año" at bounding box center [298, 97] width 268 height 12
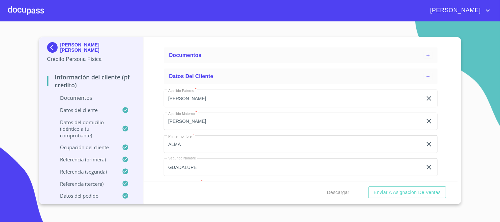
scroll to position [0, 0]
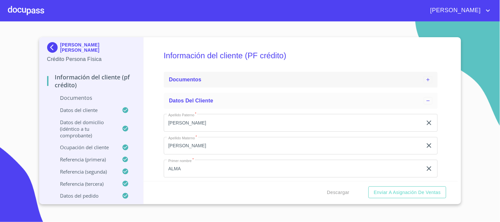
click at [206, 80] on div "Documentos" at bounding box center [296, 80] width 255 height 8
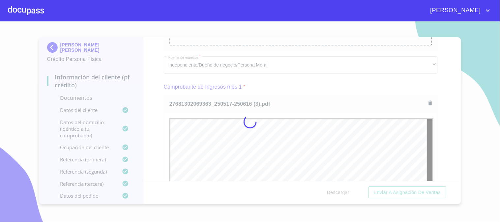
click at [143, 126] on div at bounding box center [250, 121] width 500 height 201
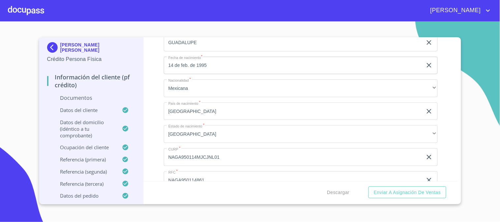
scroll to position [1647, 0]
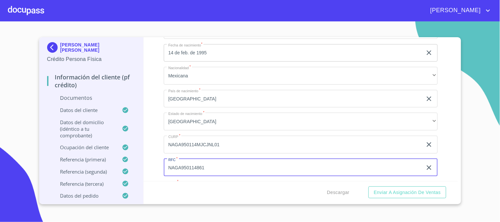
drag, startPoint x: 228, startPoint y: 166, endPoint x: 166, endPoint y: 170, distance: 62.1
click at [166, 170] on input "NAGA950114861" at bounding box center [293, 168] width 259 height 18
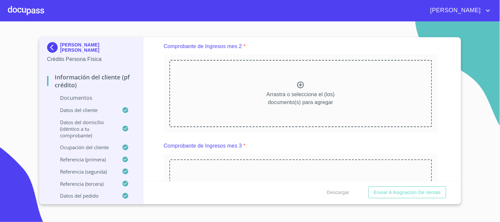
scroll to position [768, 0]
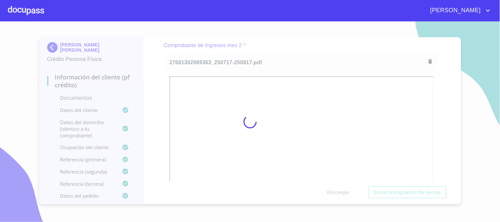
drag, startPoint x: 153, startPoint y: 111, endPoint x: 201, endPoint y: 113, distance: 48.8
click at [153, 111] on div at bounding box center [250, 121] width 500 height 201
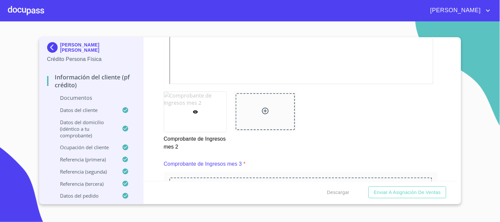
scroll to position [1025, 0]
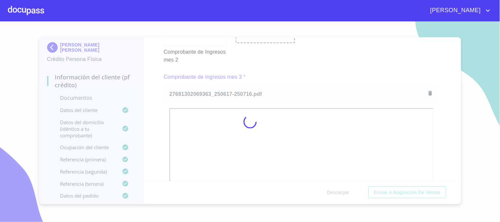
click at [150, 132] on div at bounding box center [250, 121] width 500 height 201
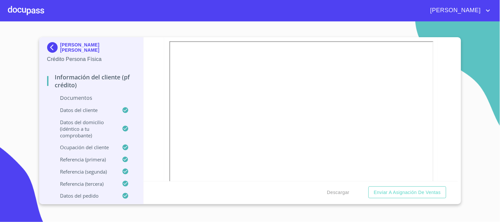
scroll to position [1098, 0]
click at [154, 119] on div "Información del cliente (PF crédito) Documentos Documento de identificación   *…" at bounding box center [301, 109] width 314 height 144
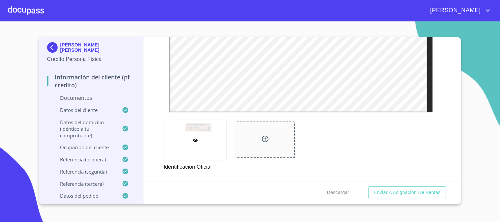
scroll to position [329, 0]
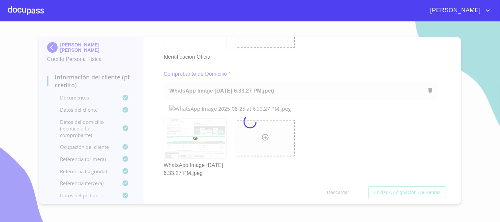
click at [147, 126] on div at bounding box center [250, 121] width 500 height 201
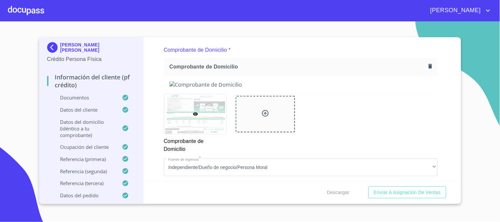
scroll to position [366, 0]
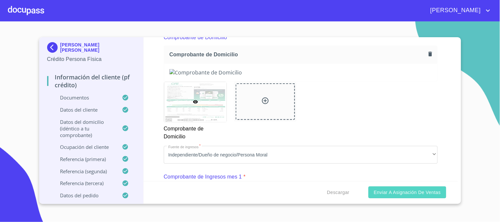
click at [407, 193] on span "Enviar a Asignación de Ventas" at bounding box center [407, 192] width 67 height 8
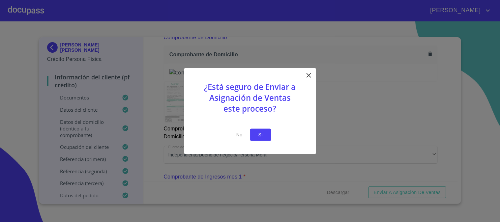
click at [257, 135] on span "Si" at bounding box center [260, 135] width 11 height 8
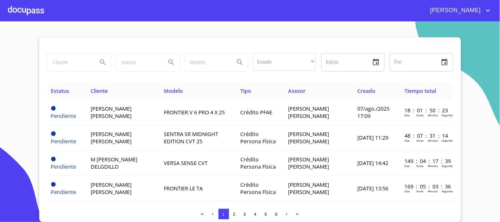
click at [29, 17] on div at bounding box center [26, 10] width 36 height 21
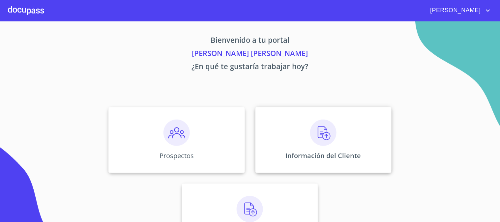
click at [340, 135] on div "Información del Cliente" at bounding box center [323, 140] width 136 height 66
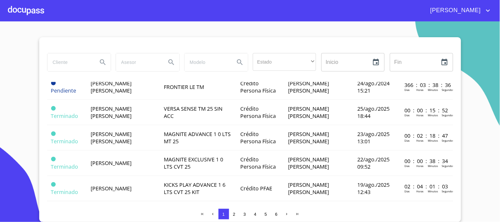
scroll to position [256, 0]
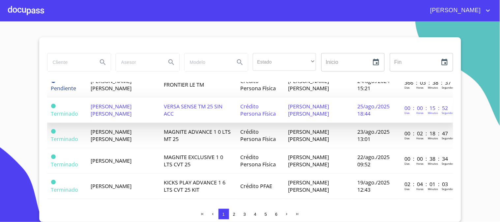
click at [121, 103] on span "[PERSON_NAME] [PERSON_NAME]" at bounding box center [111, 110] width 41 height 14
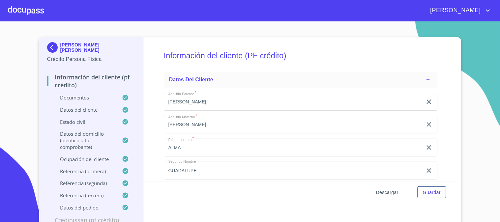
click at [382, 191] on span "Descargar" at bounding box center [387, 192] width 22 height 8
